Goal: Task Accomplishment & Management: Use online tool/utility

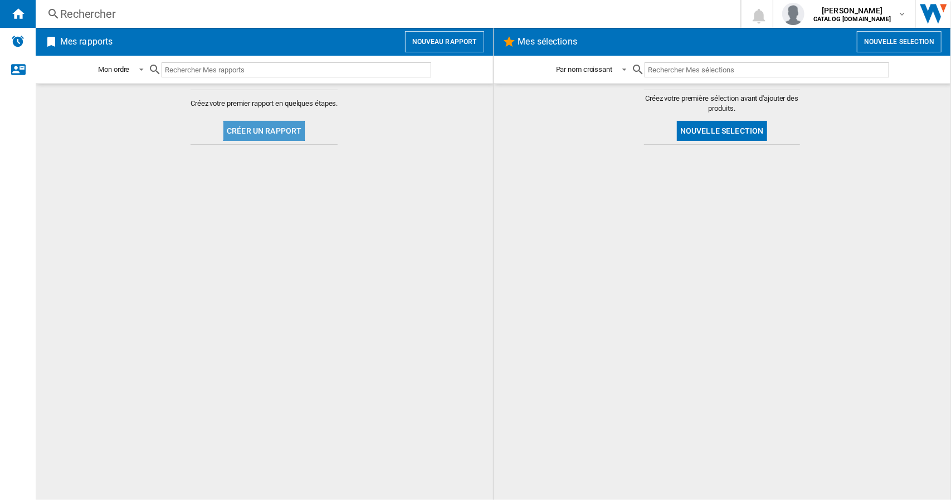
click at [273, 121] on button "Créer un rapport" at bounding box center [263, 131] width 81 height 20
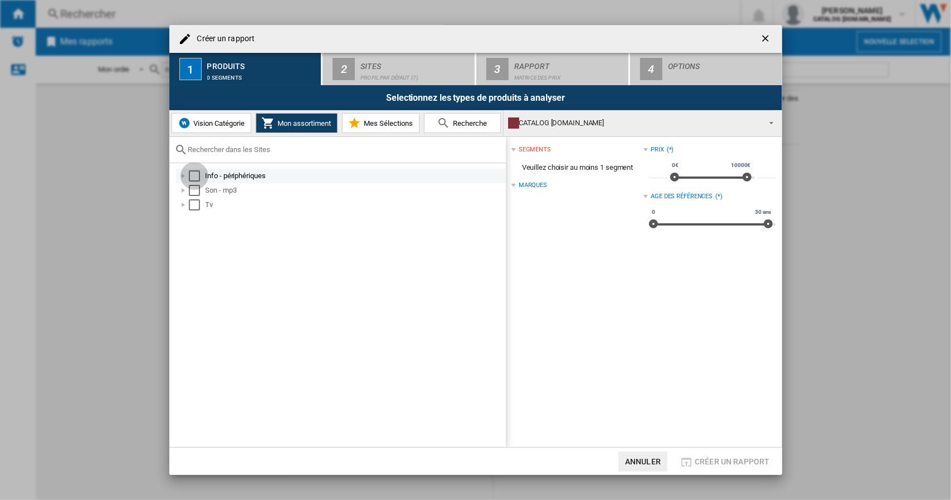
click at [195, 178] on div "Select" at bounding box center [194, 175] width 11 height 11
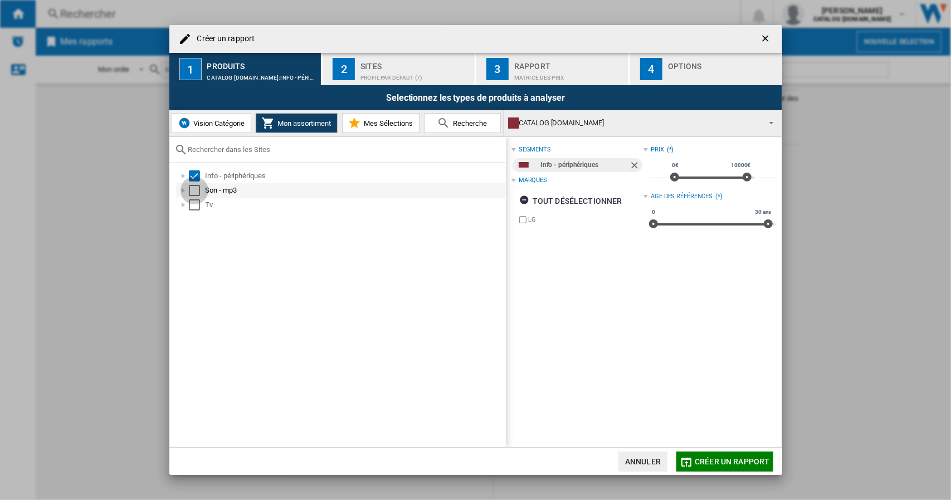
click at [193, 191] on div "Select" at bounding box center [194, 190] width 11 height 11
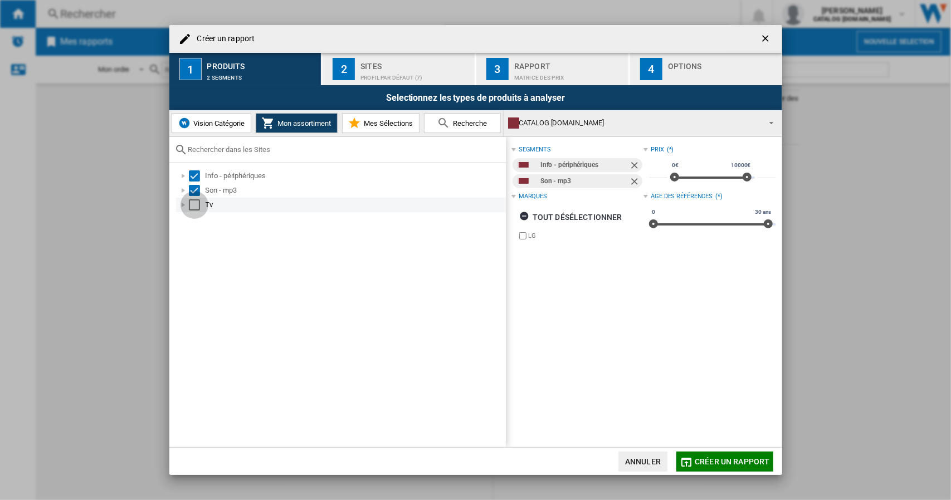
click at [192, 200] on div "Select" at bounding box center [194, 204] width 11 height 11
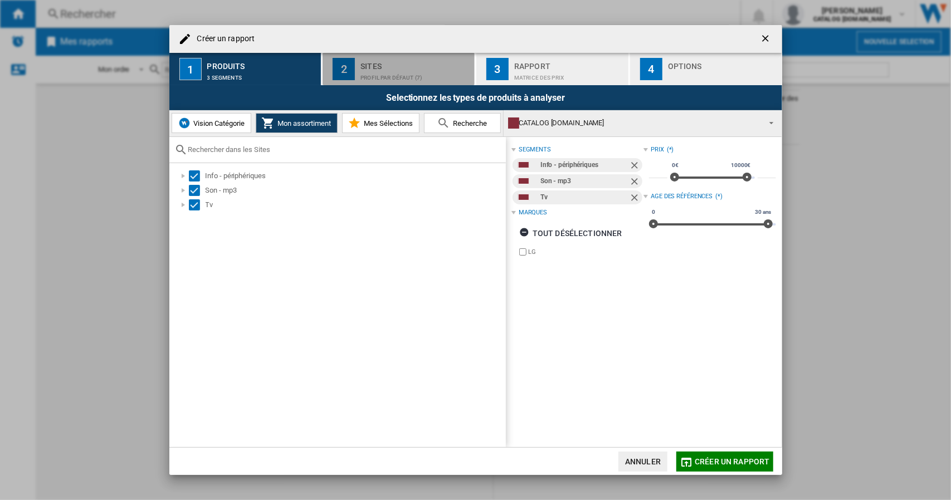
click at [394, 69] on div "Sites" at bounding box center [415, 63] width 110 height 12
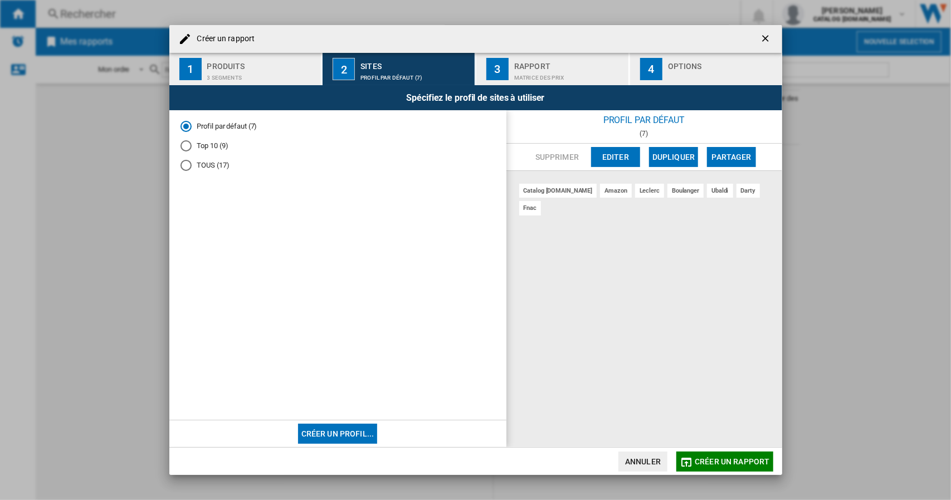
click at [519, 63] on div "Rapport" at bounding box center [569, 63] width 110 height 12
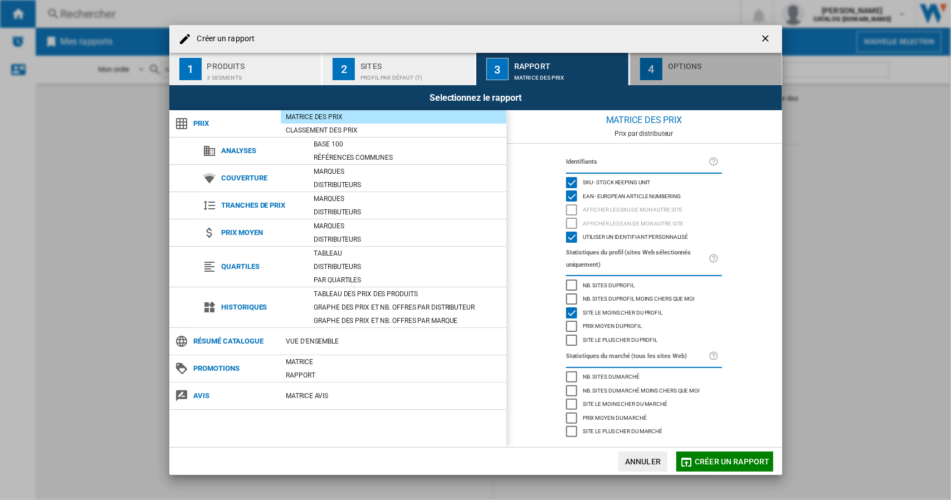
click at [688, 80] on div "button" at bounding box center [723, 75] width 110 height 12
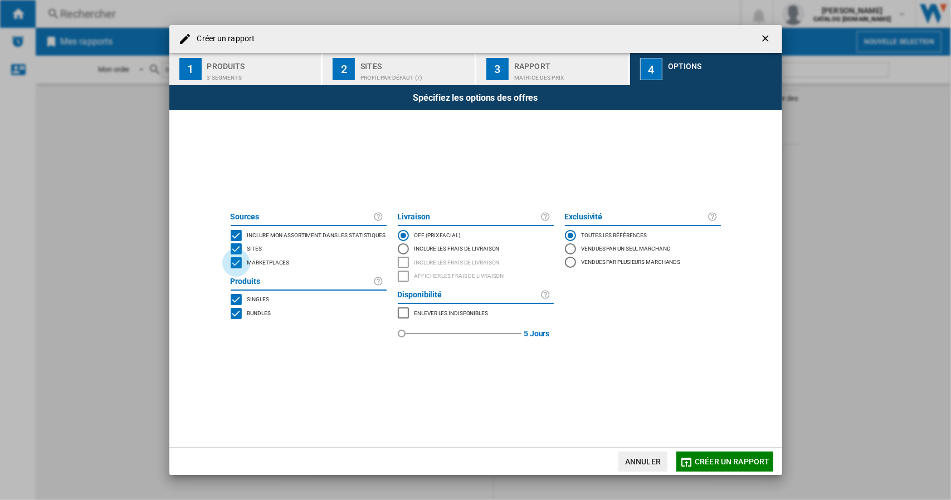
click at [235, 266] on div "MARKETPLACES" at bounding box center [236, 262] width 11 height 11
click at [706, 466] on button "Créer un rapport" at bounding box center [724, 462] width 96 height 20
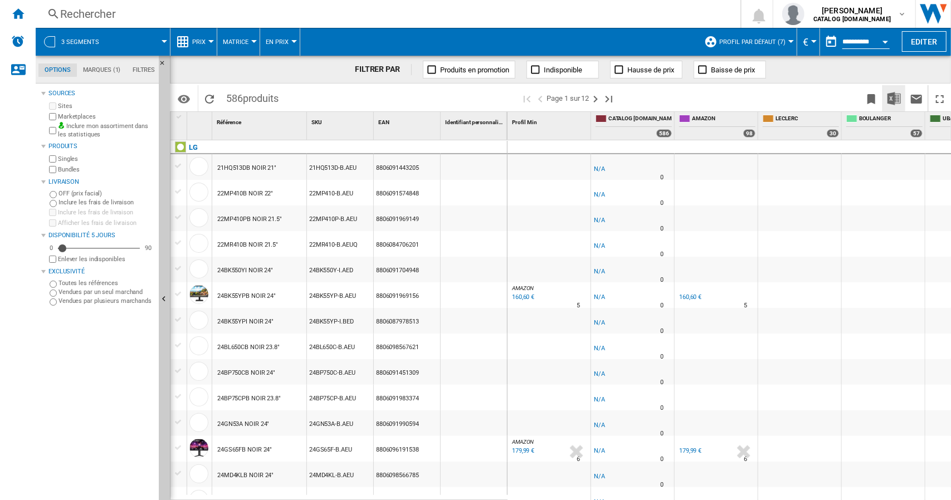
click at [898, 99] on img "Télécharger au format Excel" at bounding box center [893, 98] width 13 height 13
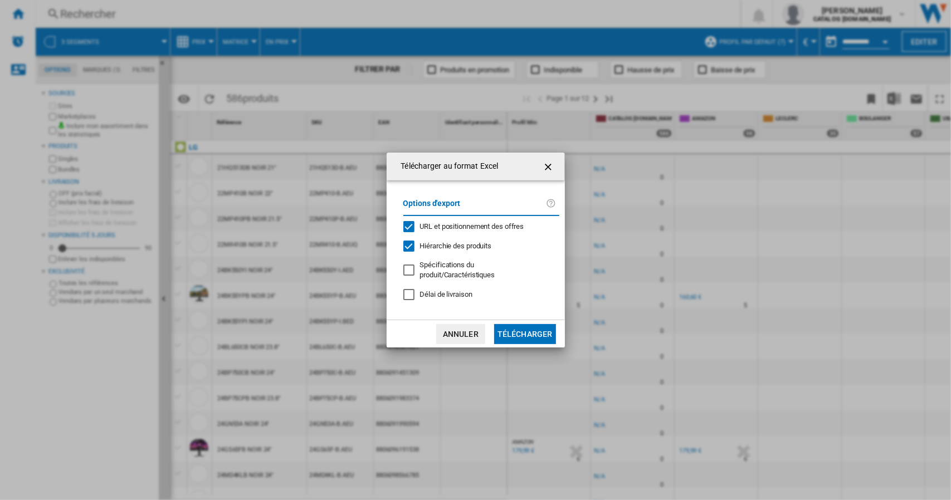
click at [523, 328] on button "Télécharger" at bounding box center [525, 334] width 62 height 20
